Goal: Answer question/provide support: Share knowledge or assist other users

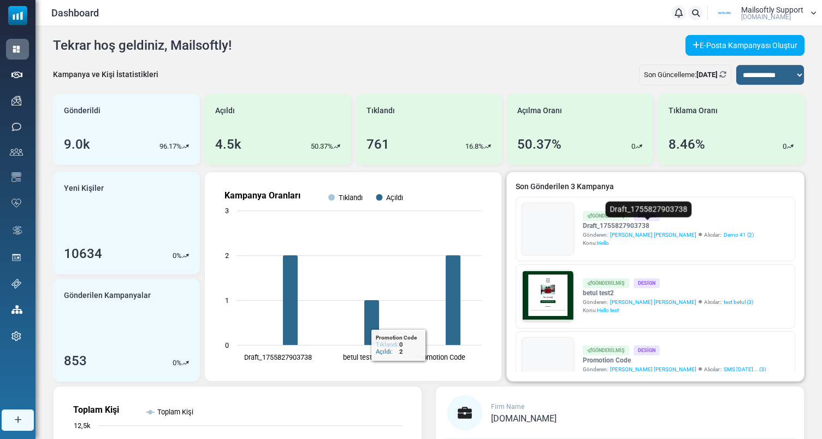
click at [609, 227] on link "Draft_1755827903738" at bounding box center [668, 226] width 171 height 10
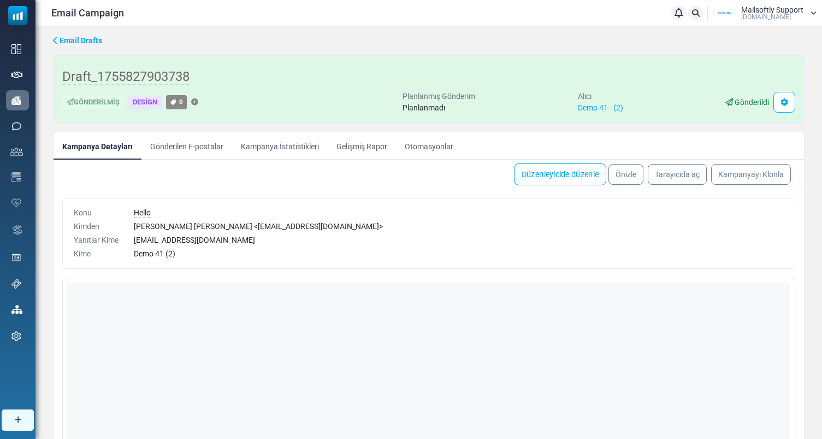
click at [564, 174] on link "Düzenleyicide düzenle" at bounding box center [560, 174] width 92 height 22
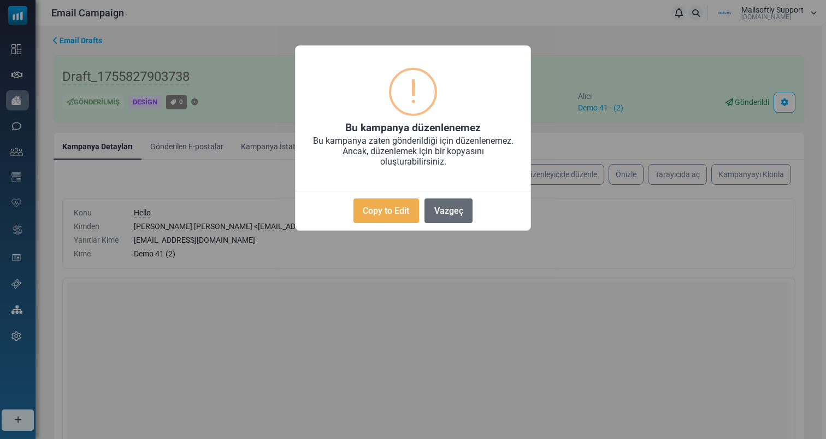
click at [446, 216] on button "Vazgeç" at bounding box center [449, 210] width 48 height 25
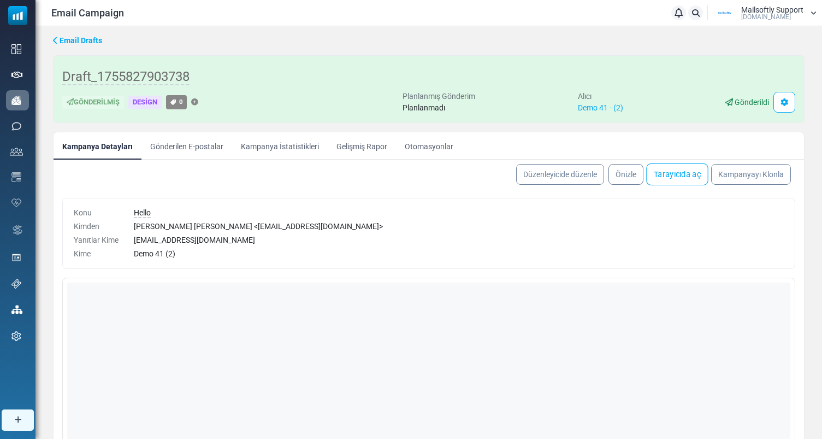
click at [662, 180] on link "Tarayıcıda aç" at bounding box center [677, 174] width 62 height 22
click at [598, 105] on link "Demo 41 - (2)" at bounding box center [600, 107] width 45 height 9
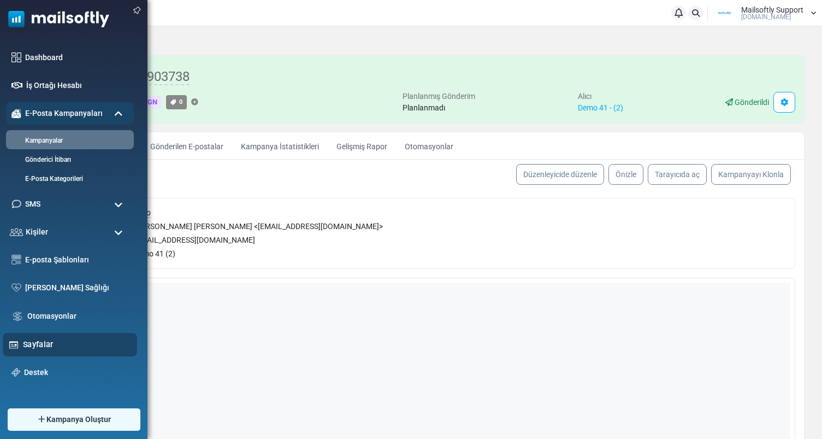
scroll to position [44, 0]
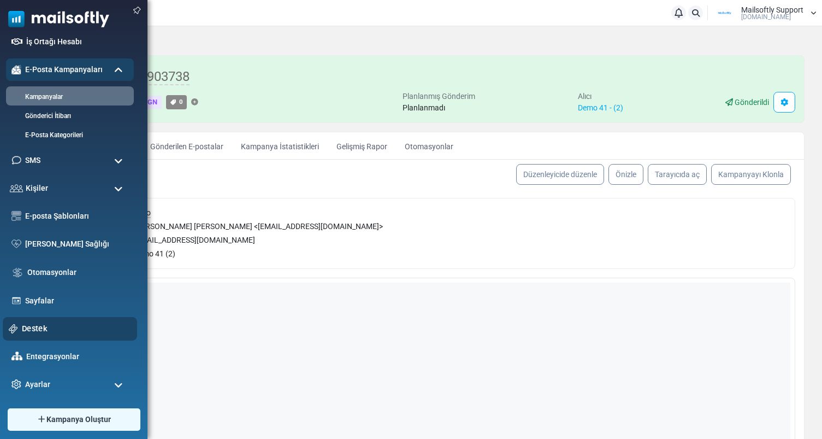
click at [41, 326] on link "Destek" at bounding box center [76, 328] width 109 height 12
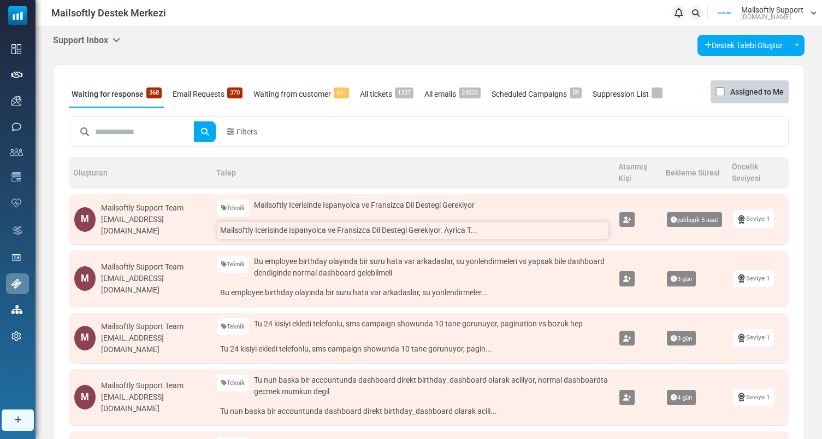
click at [354, 229] on link "Mailsoftly Icerisinde Ispanyolca ve Fransizca Dil Destegi Gerekiyor. Ayrica T..." at bounding box center [412, 230] width 391 height 17
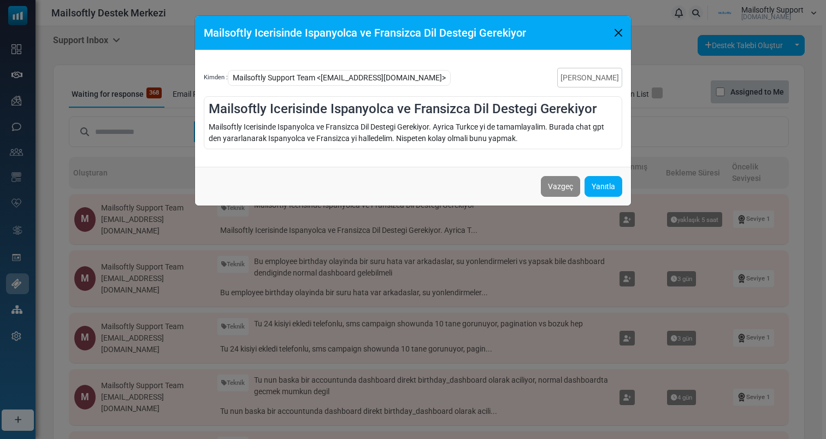
click at [620, 36] on button "Close" at bounding box center [618, 33] width 16 height 16
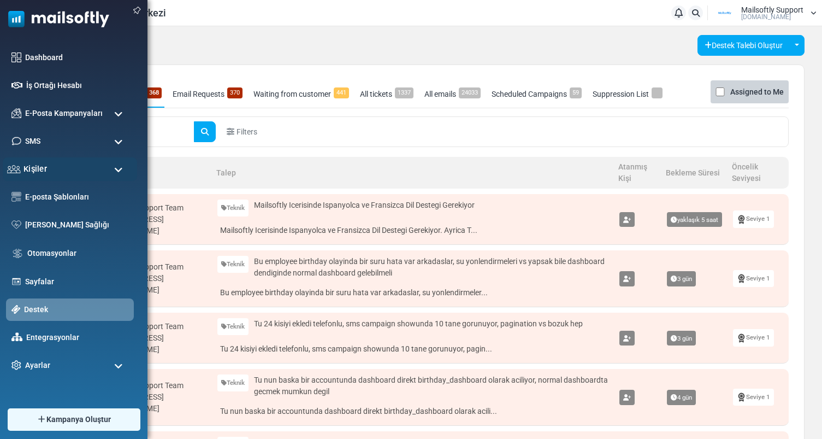
click at [80, 172] on div "Kişiler" at bounding box center [70, 168] width 134 height 23
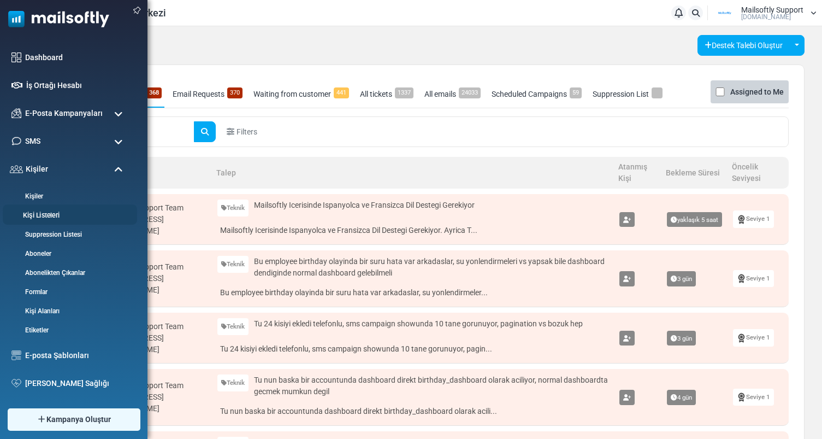
click at [51, 215] on link "Kişi Listeleri" at bounding box center [68, 215] width 131 height 10
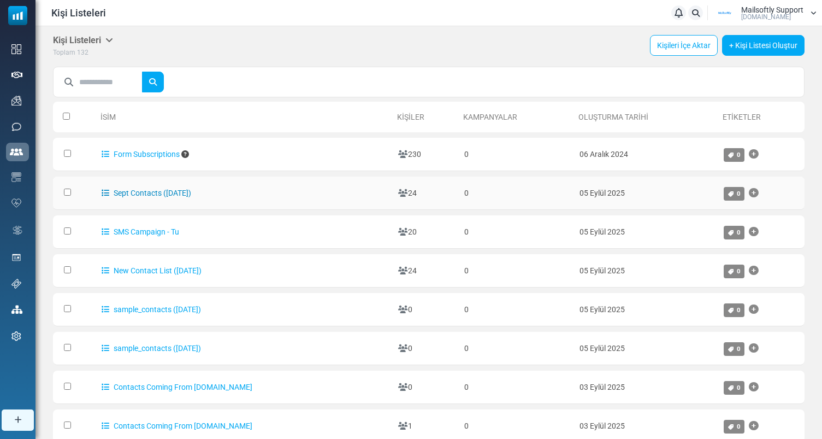
click at [144, 190] on link "Sept Contacts ([DATE])" at bounding box center [147, 193] width 90 height 9
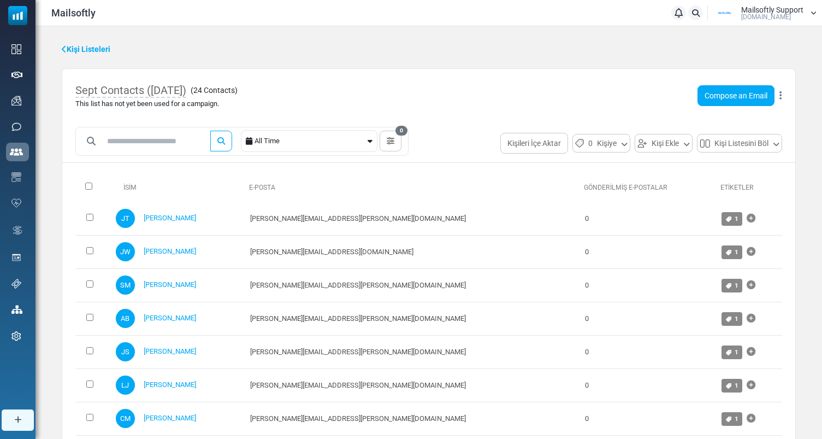
click at [776, 93] on div "Compose an Email [GEOGRAPHIC_DATA] Export List Delete List Delete List with Con…" at bounding box center [740, 95] width 85 height 21
click at [780, 96] on icon at bounding box center [781, 96] width 2 height 1
click at [312, 47] on div "Kişi Listeleri" at bounding box center [429, 49] width 734 height 11
